Goal: Register for event/course

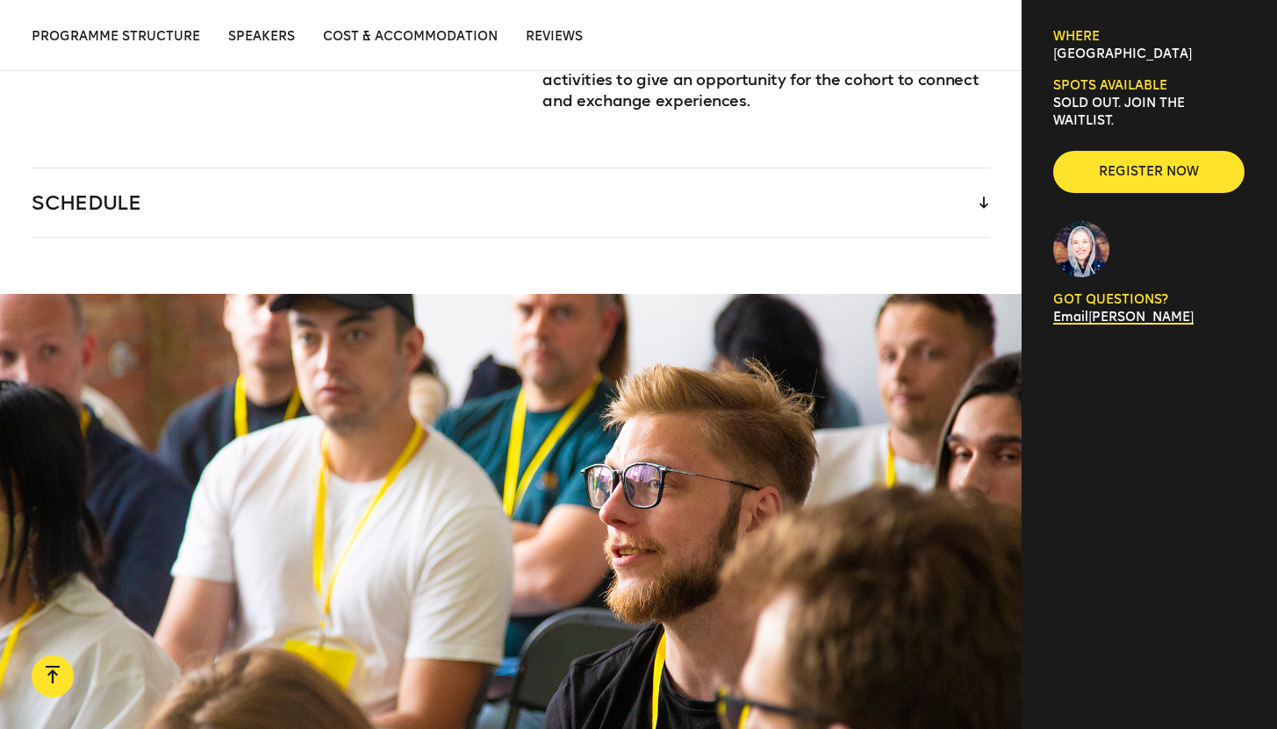
scroll to position [2706, 0]
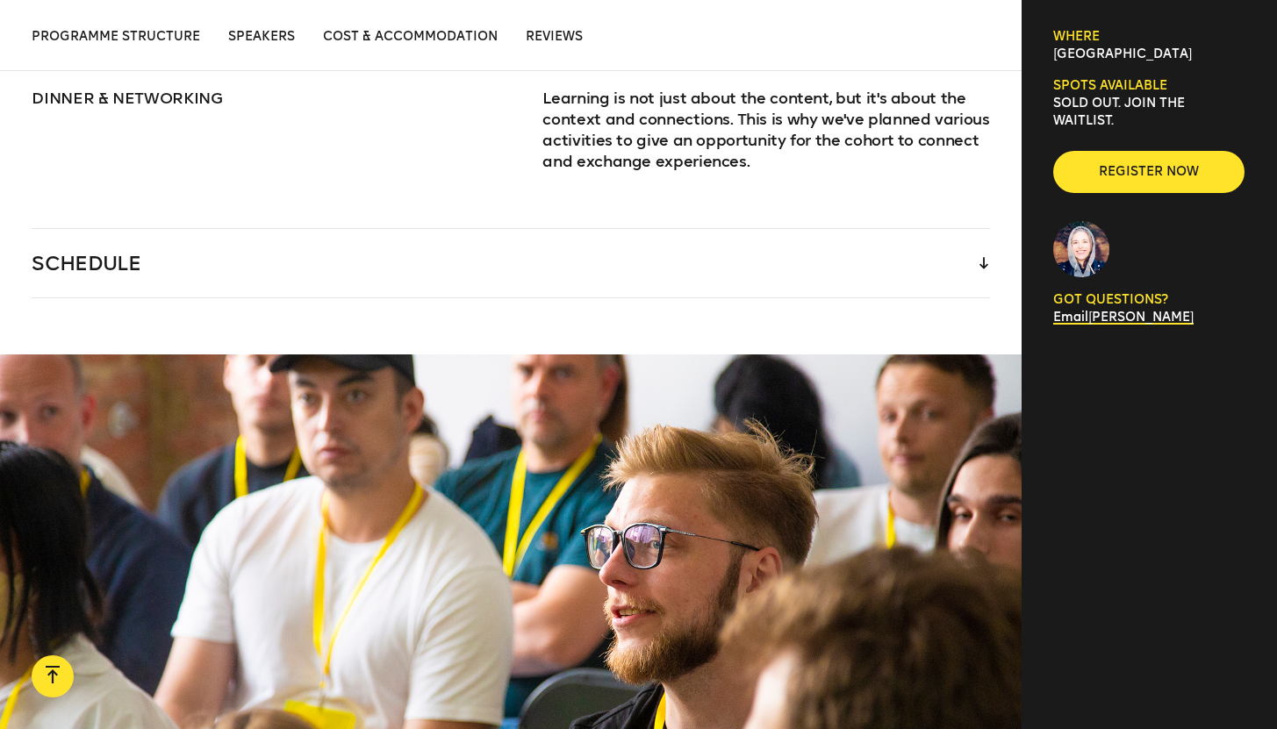
click at [977, 240] on div "SCHEDULE" at bounding box center [510, 263] width 957 height 68
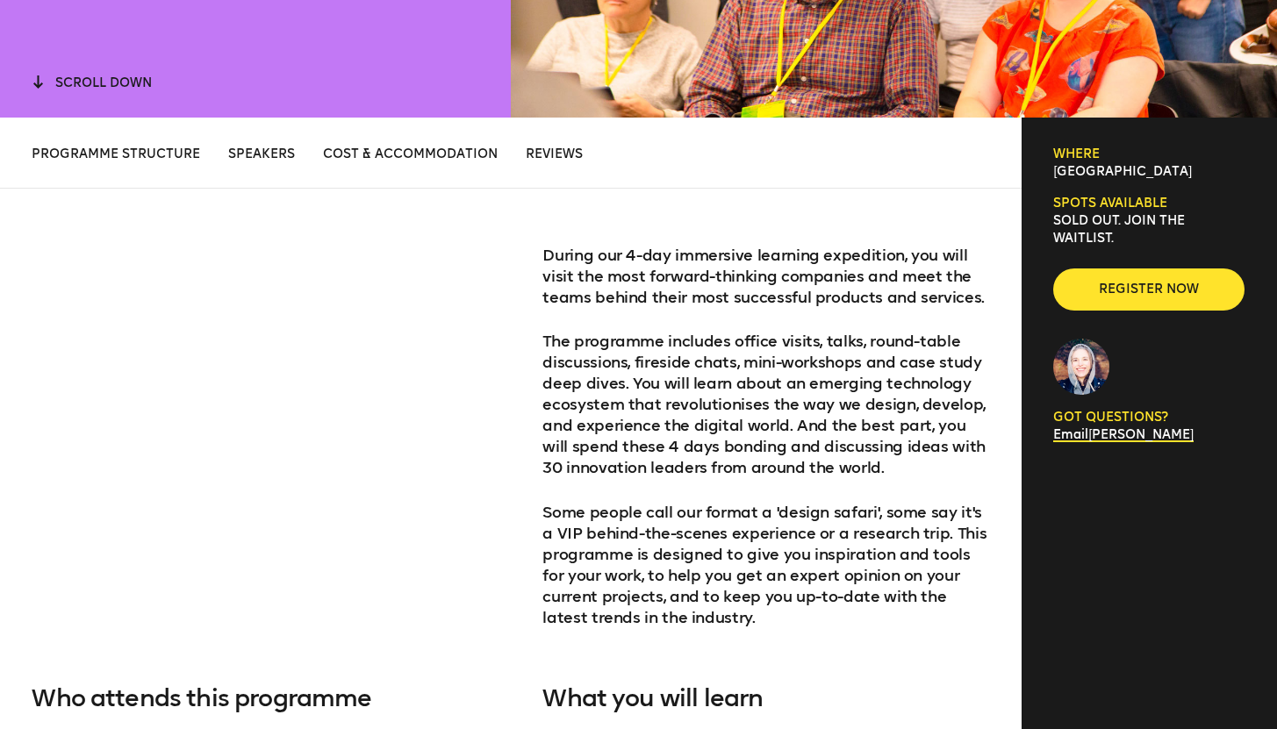
scroll to position [627, 0]
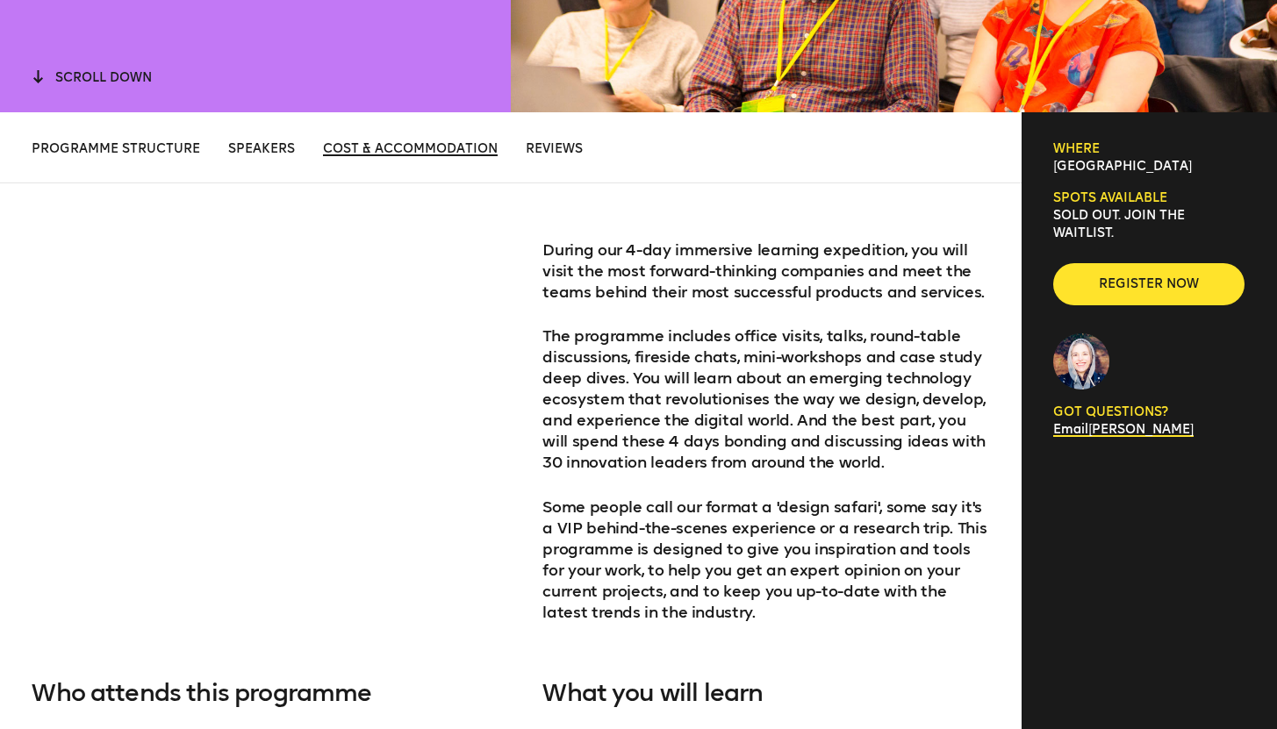
click at [357, 148] on span "Cost & Accommodation" at bounding box center [410, 148] width 175 height 15
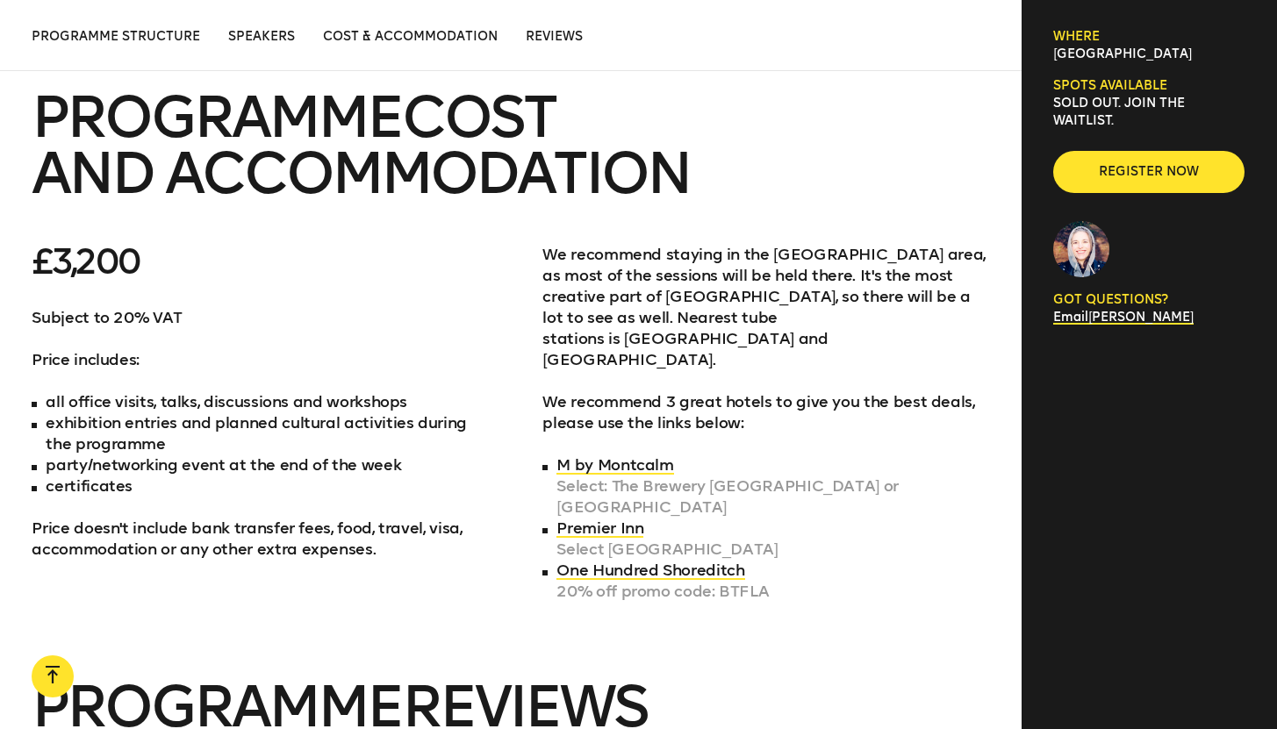
scroll to position [5745, 0]
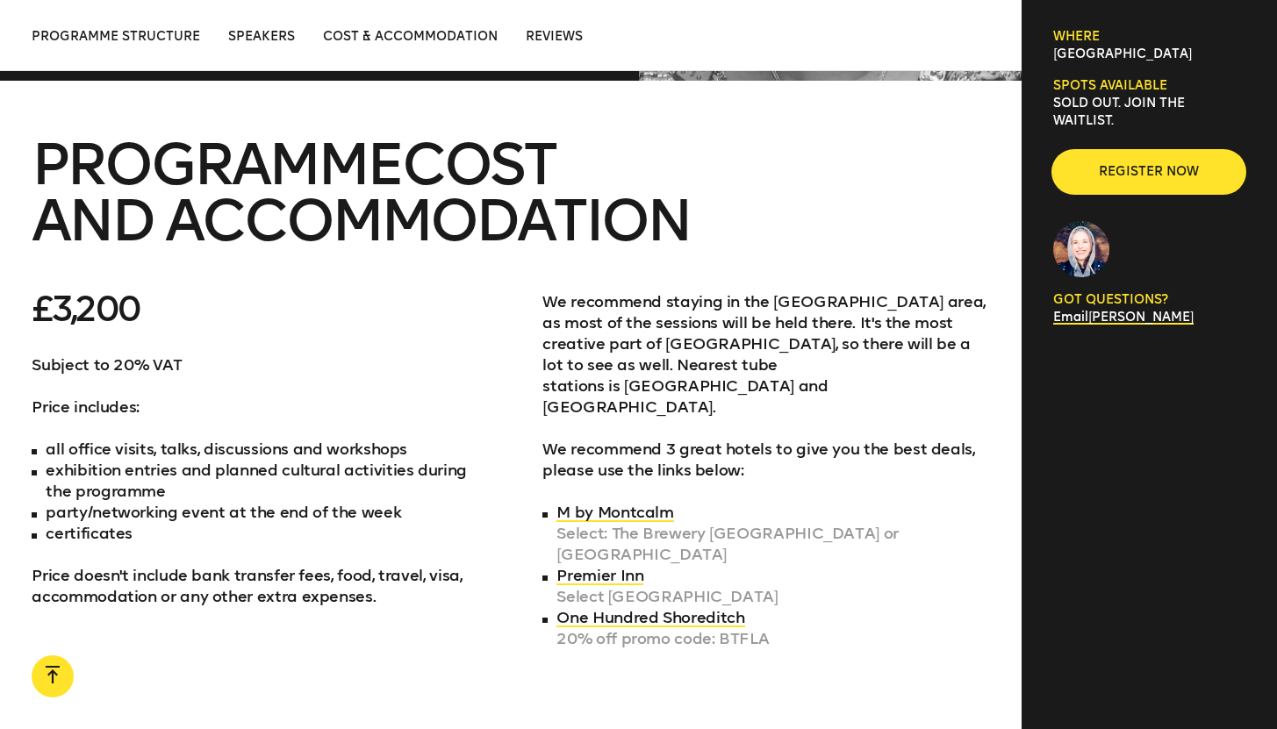
click at [1128, 168] on span "Register now" at bounding box center [1148, 172] width 135 height 18
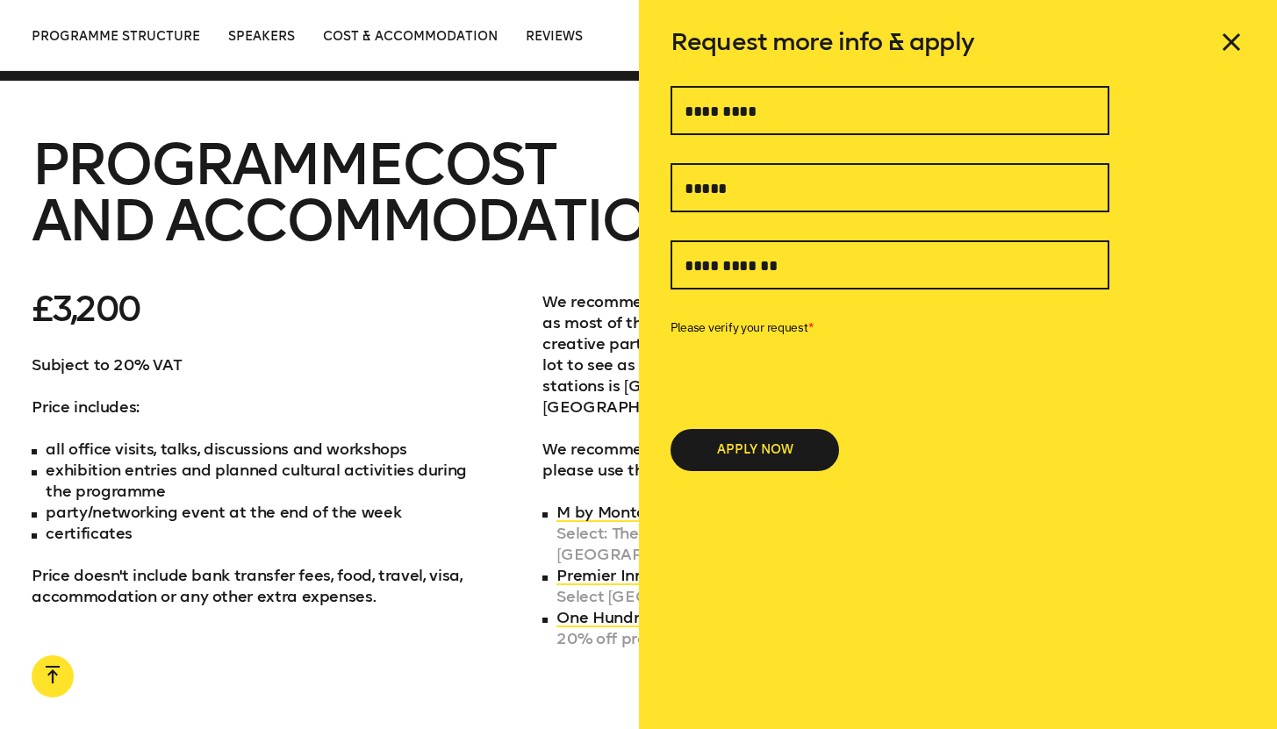
click at [1237, 37] on icon at bounding box center [1231, 42] width 28 height 28
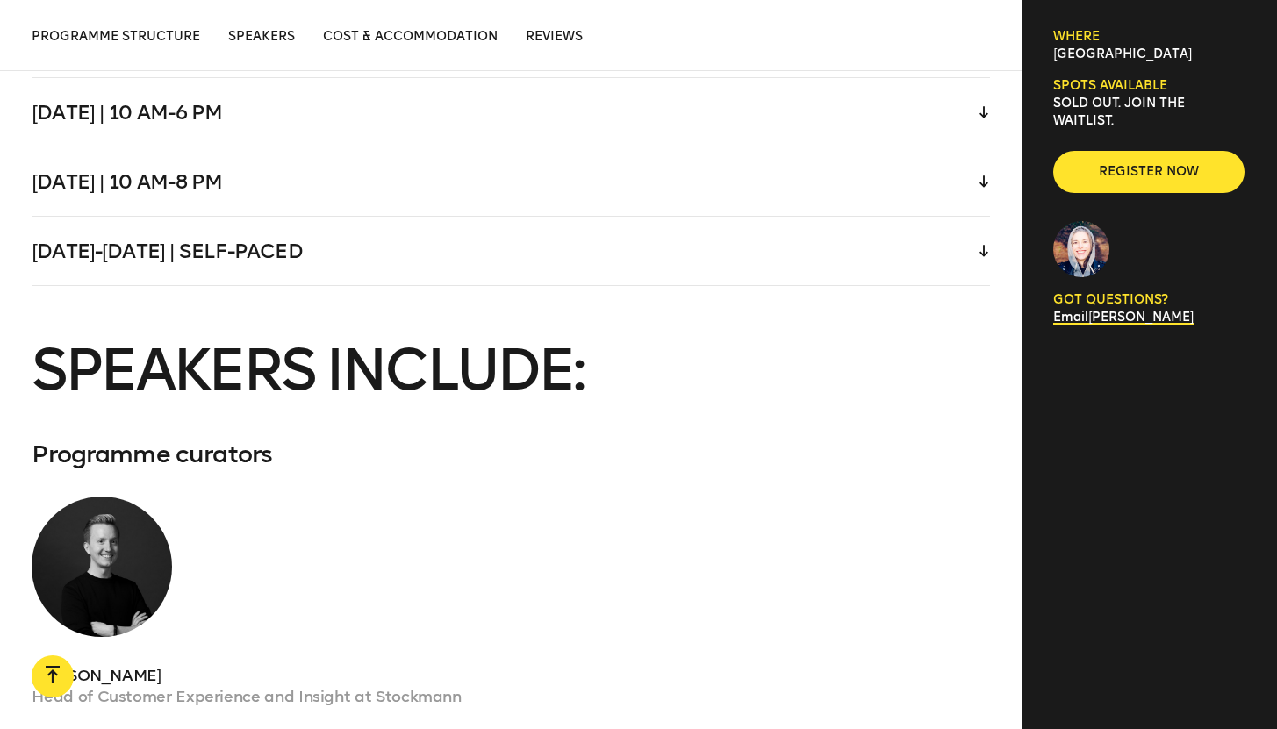
scroll to position [4122, 0]
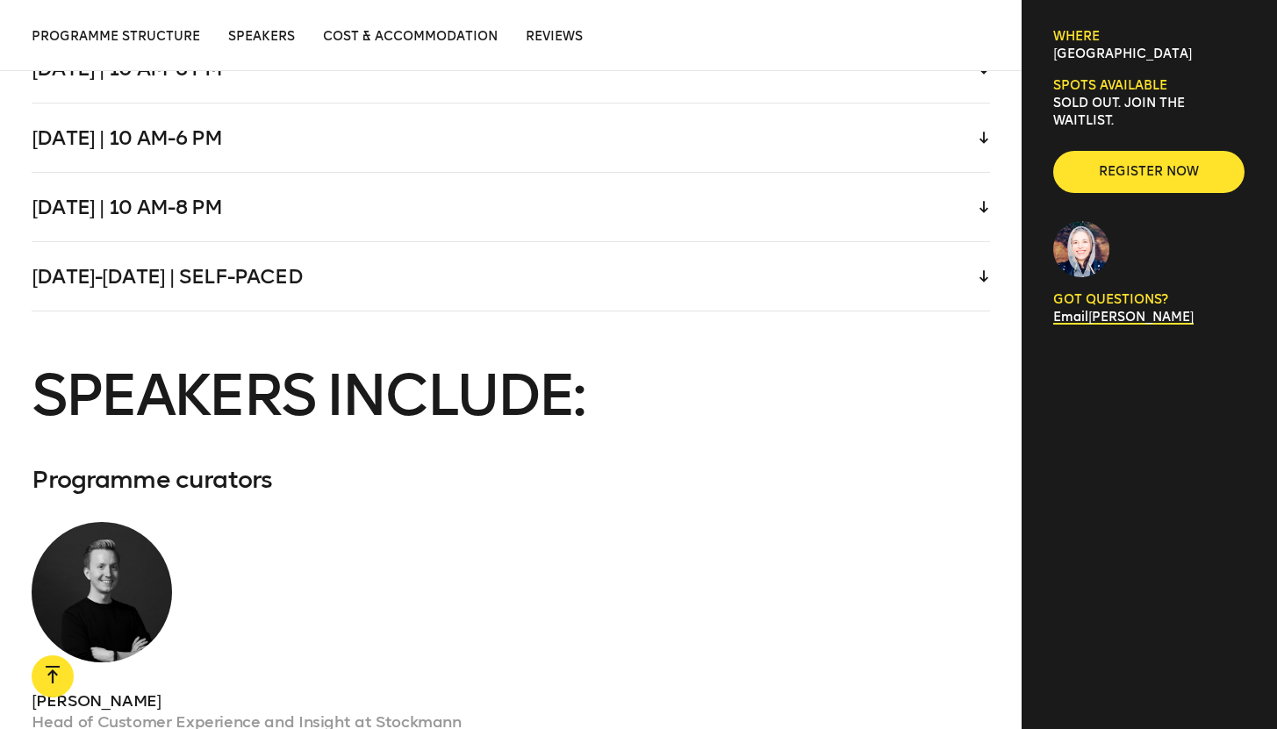
click at [979, 270] on icon at bounding box center [983, 276] width 9 height 12
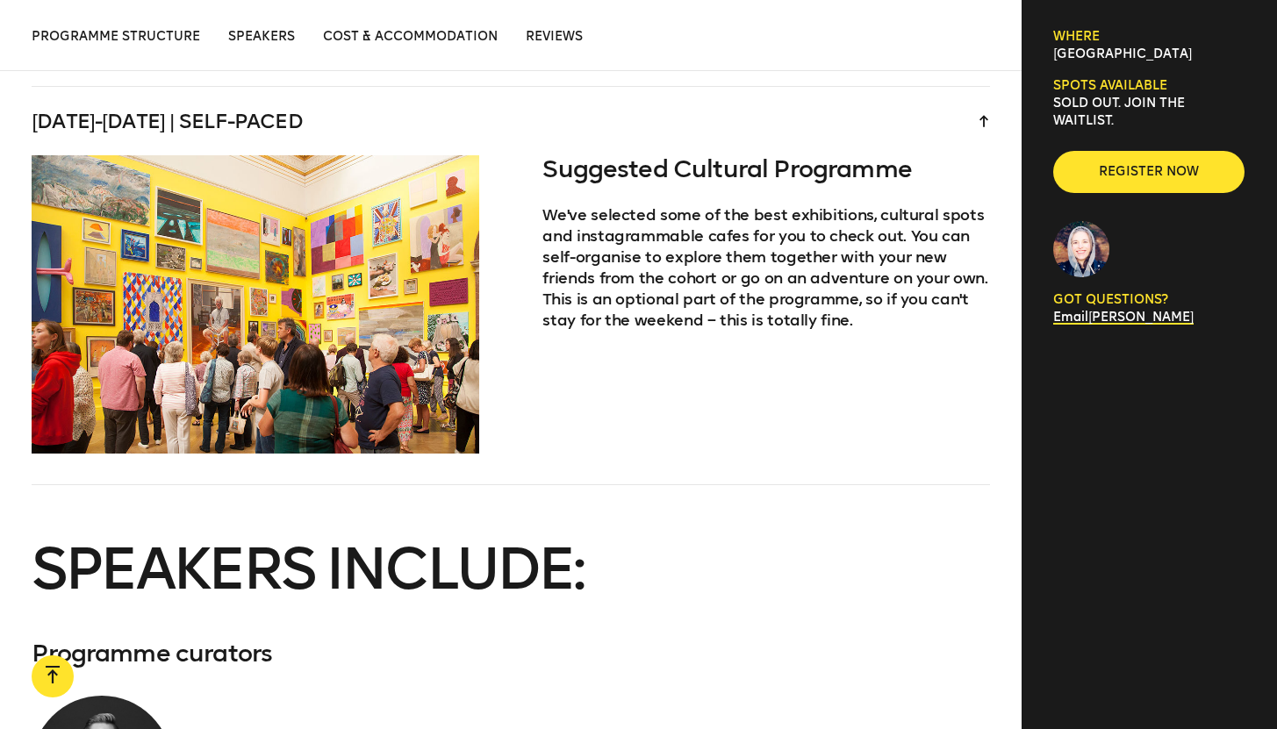
scroll to position [3951, 0]
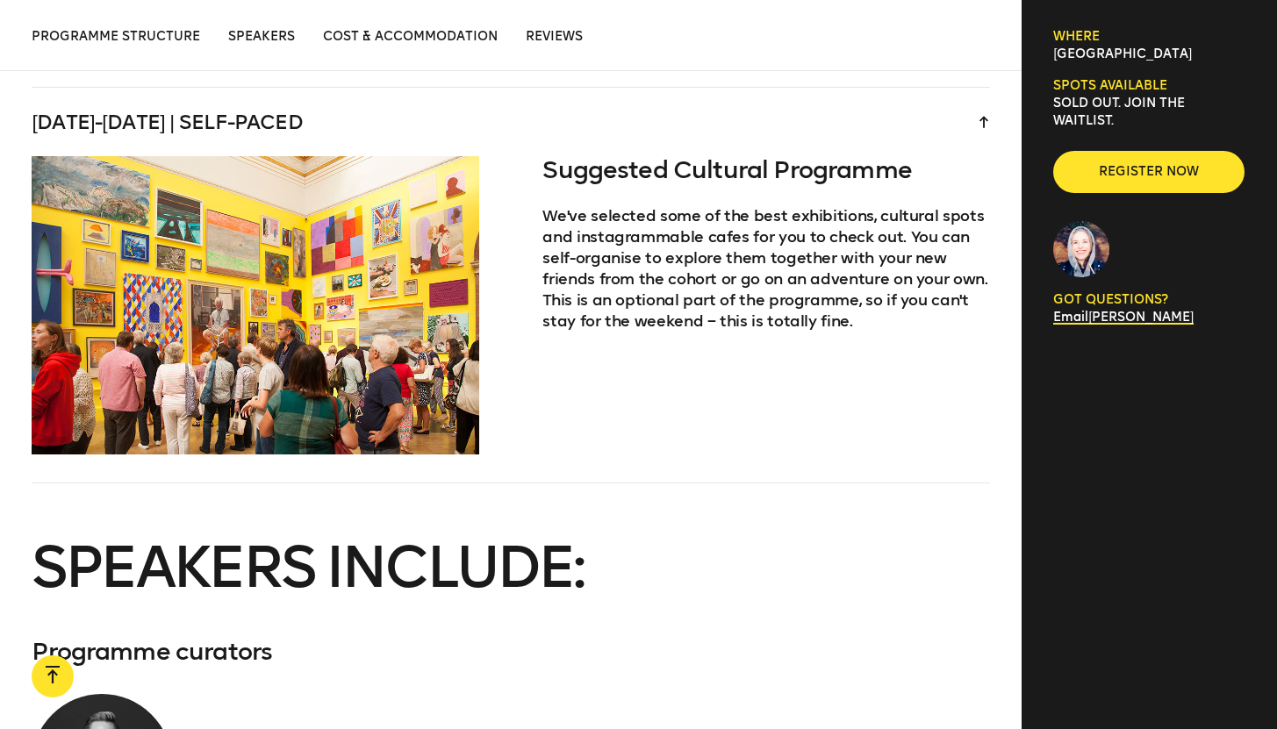
click at [984, 116] on icon at bounding box center [983, 122] width 9 height 12
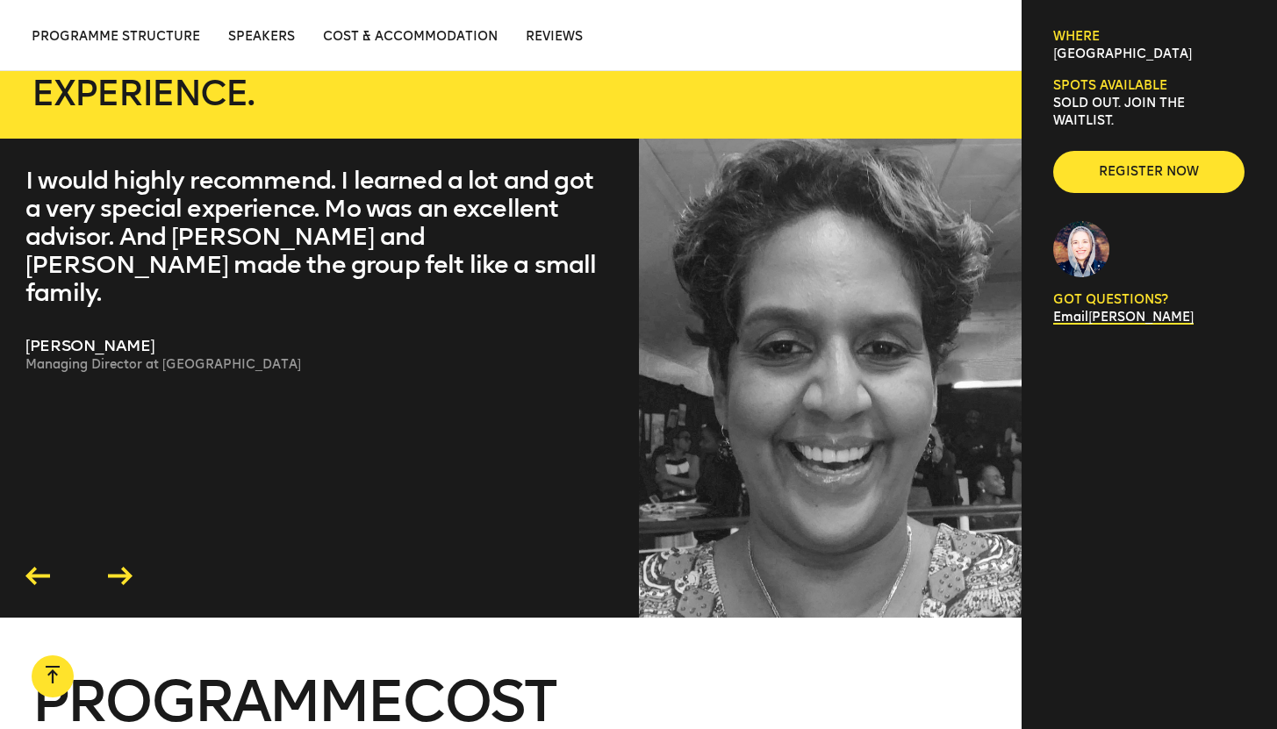
scroll to position [4887, 0]
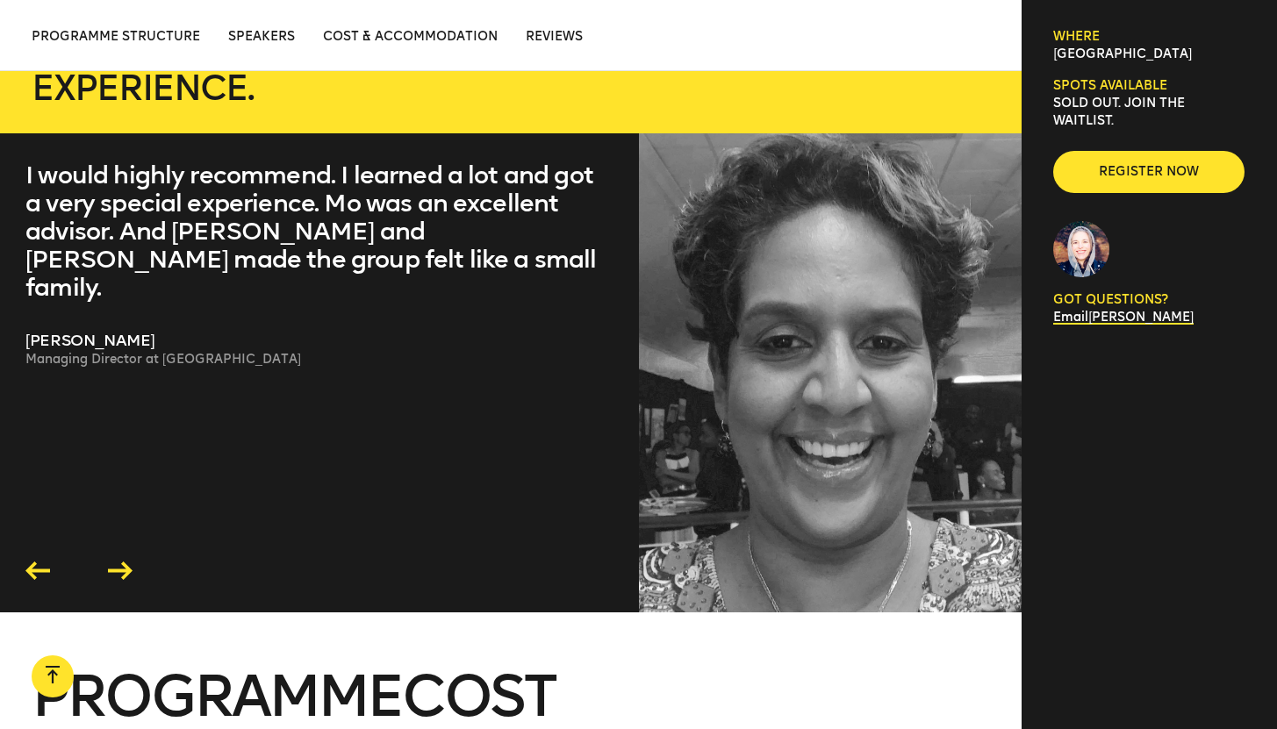
click at [120, 562] on icon at bounding box center [120, 571] width 25 height 18
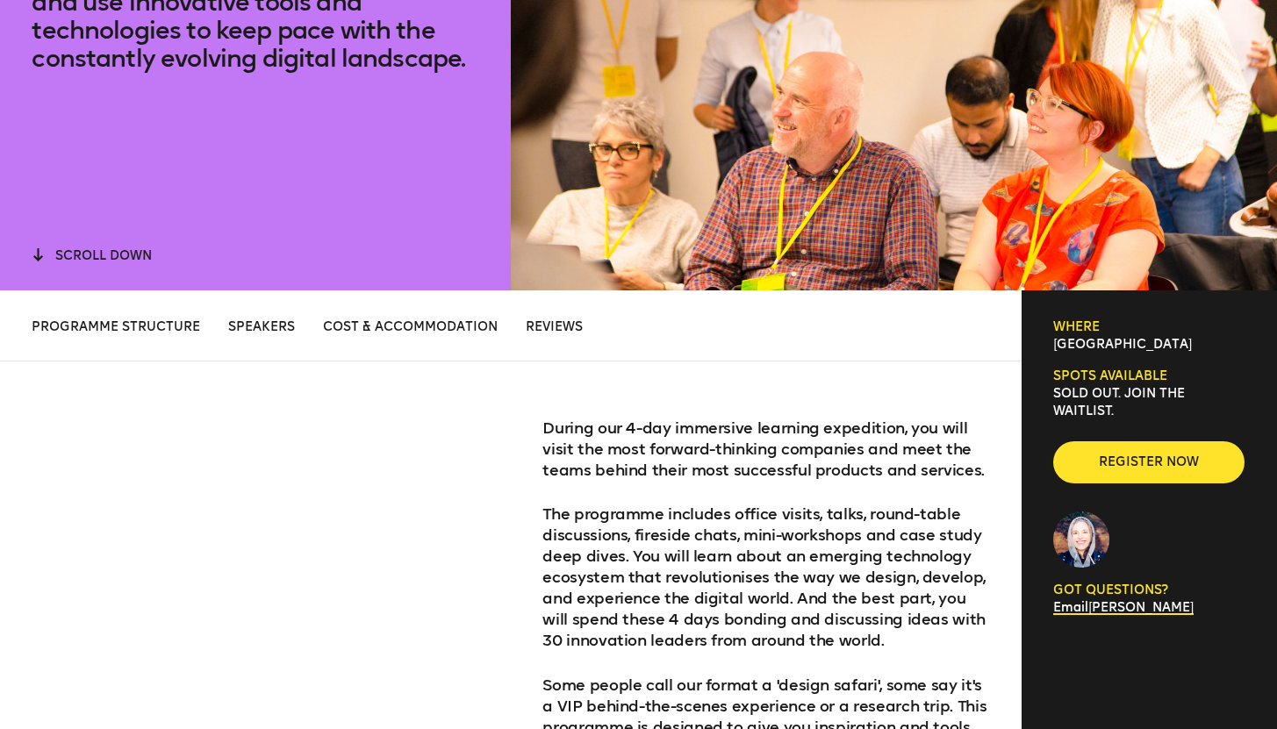
scroll to position [0, 0]
